Goal: Task Accomplishment & Management: Use online tool/utility

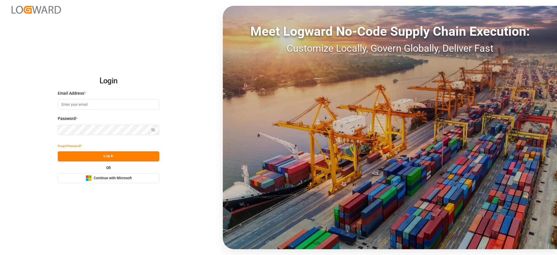
click at [125, 174] on button "Microsoft Logo Continue with Microsoft" at bounding box center [108, 178] width 101 height 10
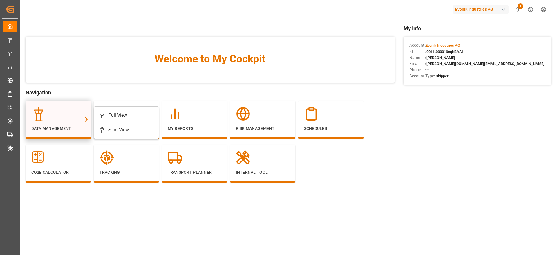
click at [58, 111] on div at bounding box center [58, 113] width 54 height 14
click at [114, 116] on div "Full View" at bounding box center [117, 115] width 19 height 7
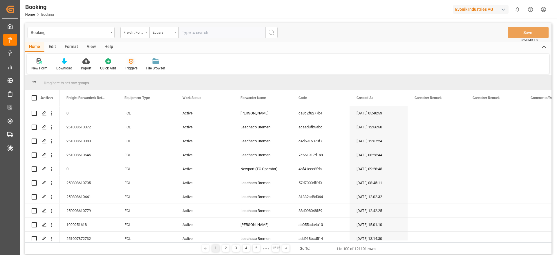
click at [126, 67] on div "Triggers" at bounding box center [131, 68] width 13 height 5
click at [48, 47] on div "Edit" at bounding box center [52, 47] width 16 height 10
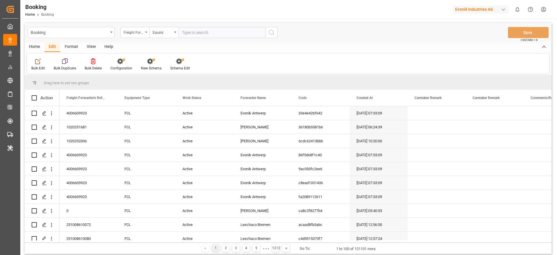
click at [68, 45] on div "Format" at bounding box center [71, 47] width 22 height 10
click at [88, 45] on div "View" at bounding box center [91, 47] width 18 height 10
click at [37, 44] on div "Home" at bounding box center [35, 47] width 20 height 10
click at [125, 67] on div "Triggers" at bounding box center [131, 68] width 13 height 5
